Goal: Transaction & Acquisition: Purchase product/service

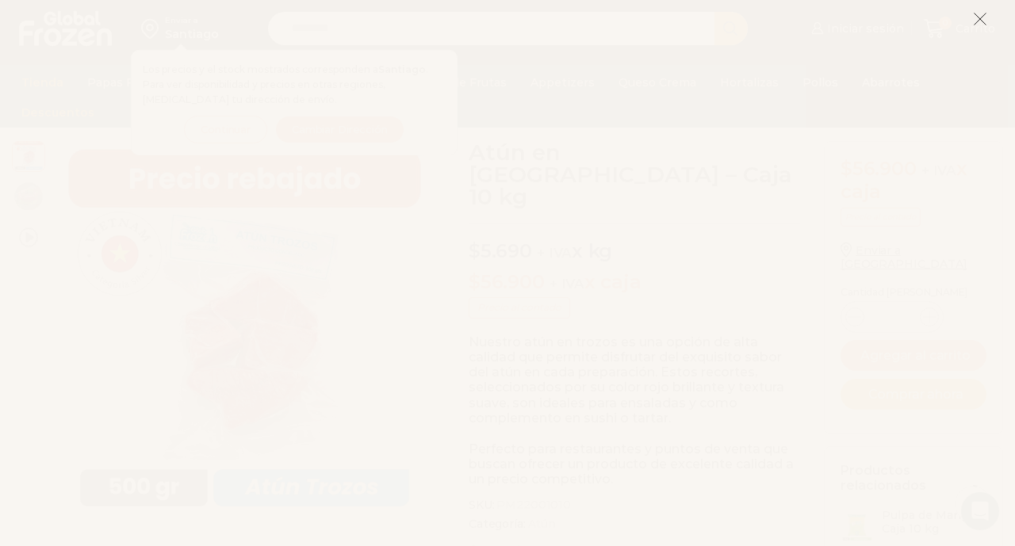
scroll to position [51, 0]
click at [984, 17] on icon at bounding box center [980, 19] width 14 height 14
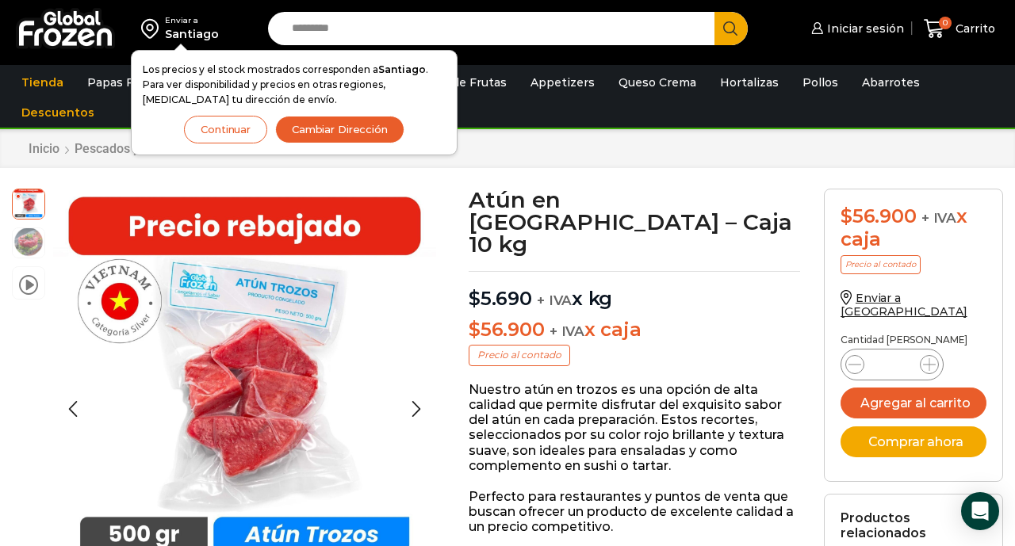
click at [25, 241] on img at bounding box center [29, 242] width 32 height 32
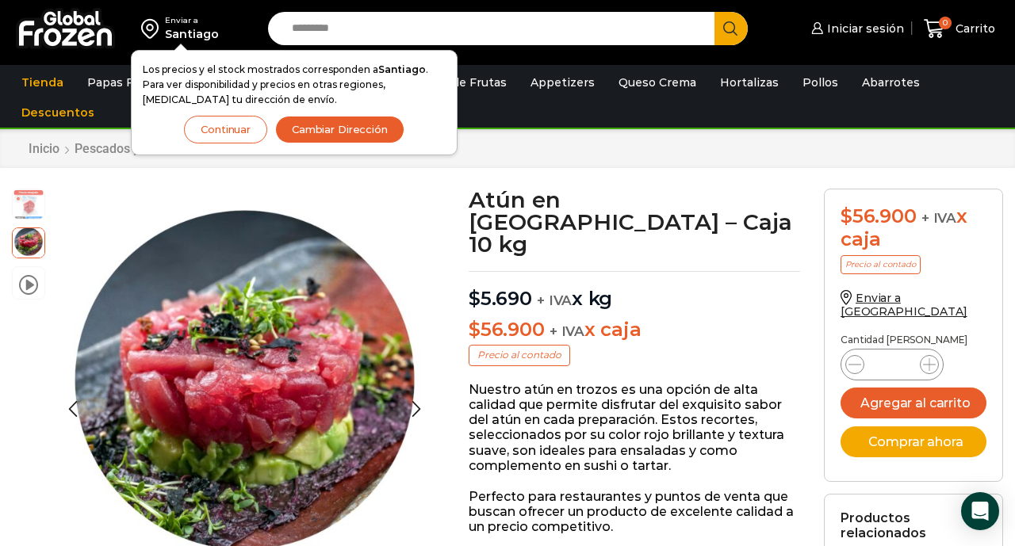
click at [25, 240] on img at bounding box center [29, 242] width 32 height 32
